Goal: Use online tool/utility: Use online tool/utility

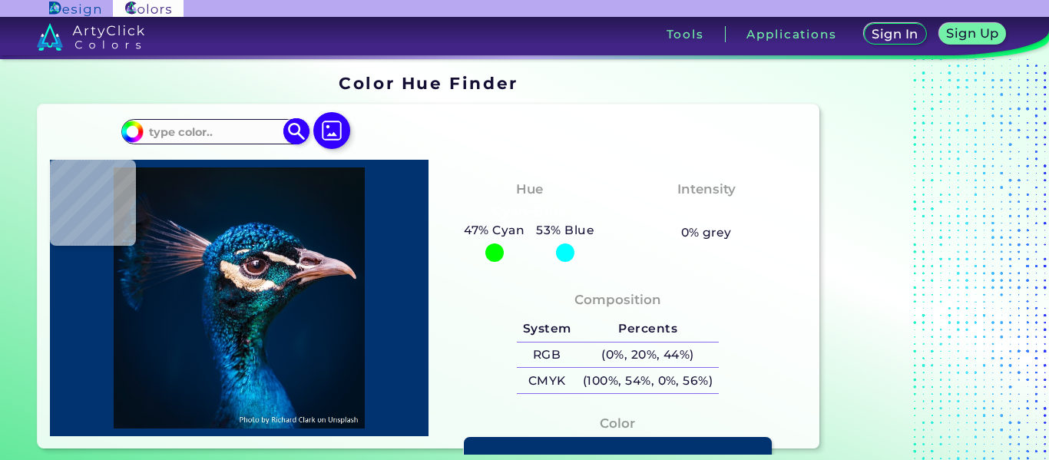
click at [211, 128] on input at bounding box center [215, 131] width 143 height 21
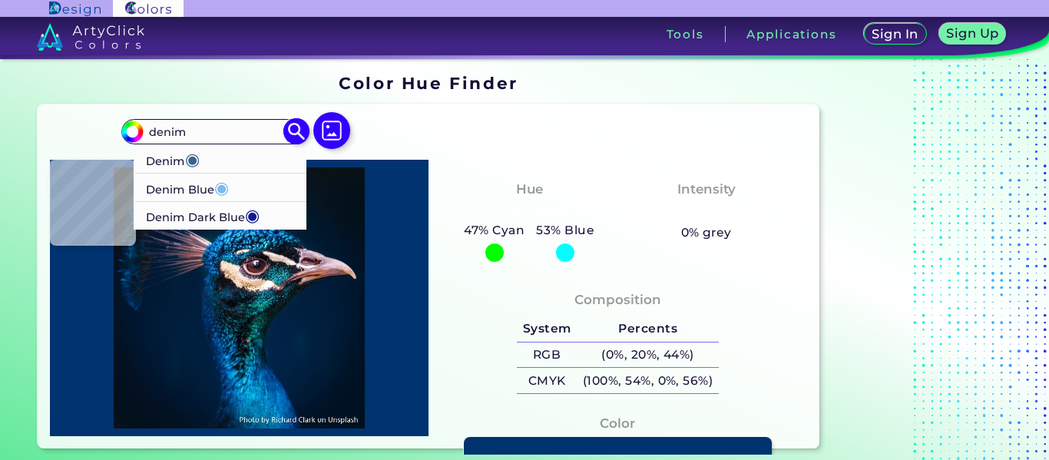
type input "denim"
click at [164, 160] on p "Denim ◉" at bounding box center [174, 158] width 54 height 28
type input "#3b638c"
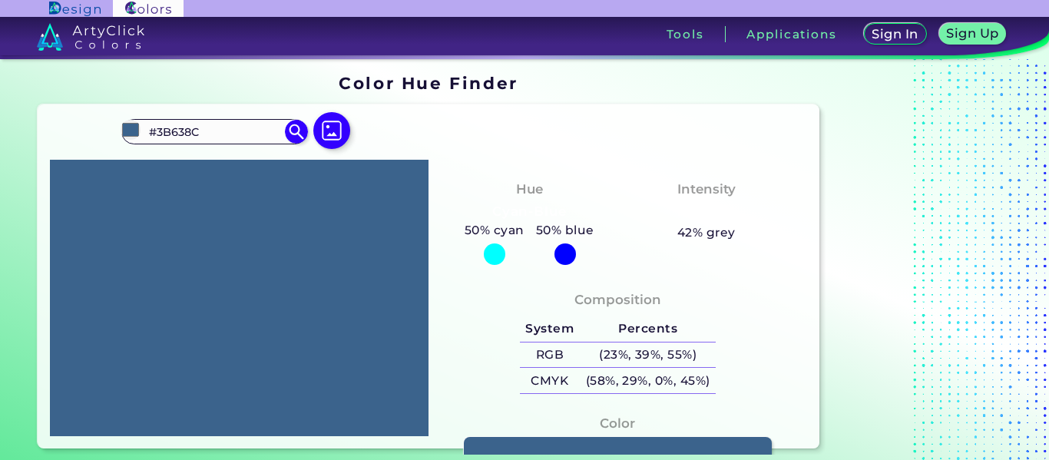
click at [75, 289] on div at bounding box center [239, 298] width 379 height 277
click at [289, 128] on img at bounding box center [296, 131] width 27 height 27
click at [224, 122] on input "#3B638C" at bounding box center [215, 131] width 143 height 21
type input "#"
type input "ffffff"
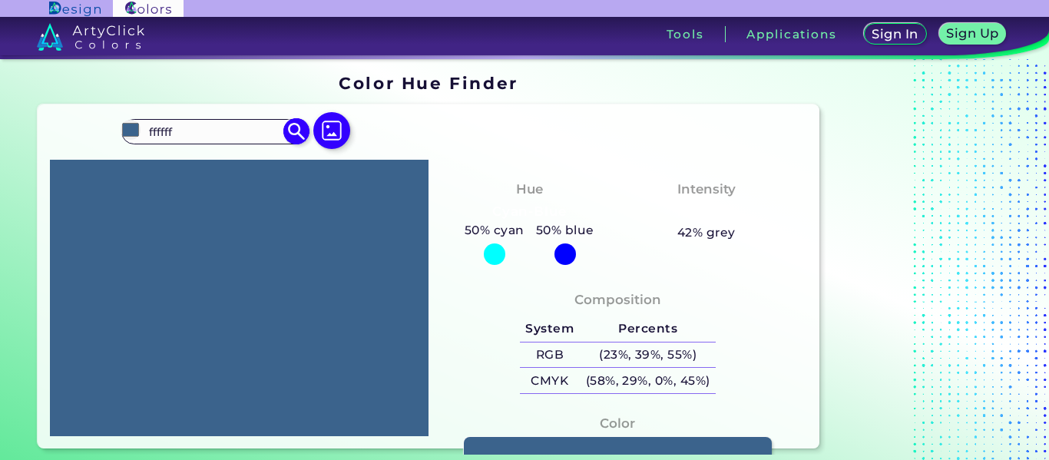
click at [291, 135] on img at bounding box center [296, 131] width 27 height 27
type input "#ffffff"
type input "#FFFFFF"
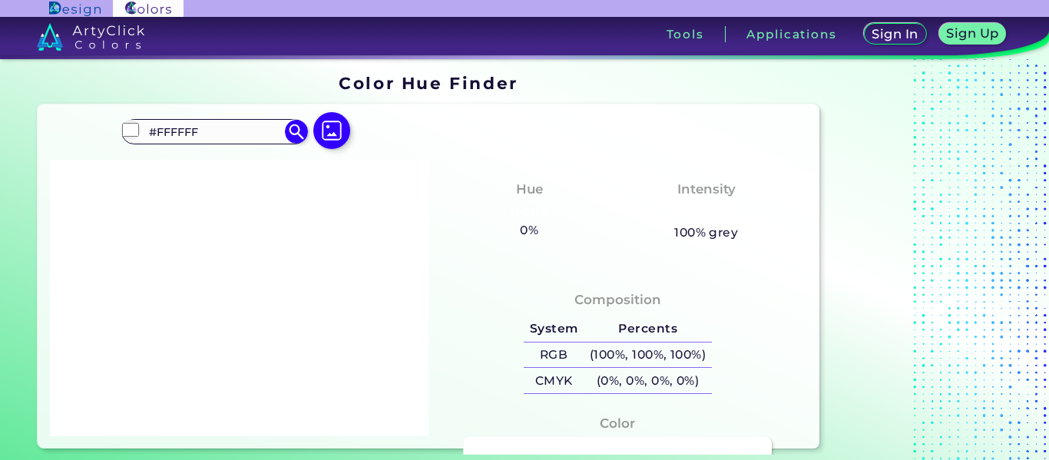
click at [106, 31] on img at bounding box center [91, 37] width 108 height 28
